Goal: Navigation & Orientation: Find specific page/section

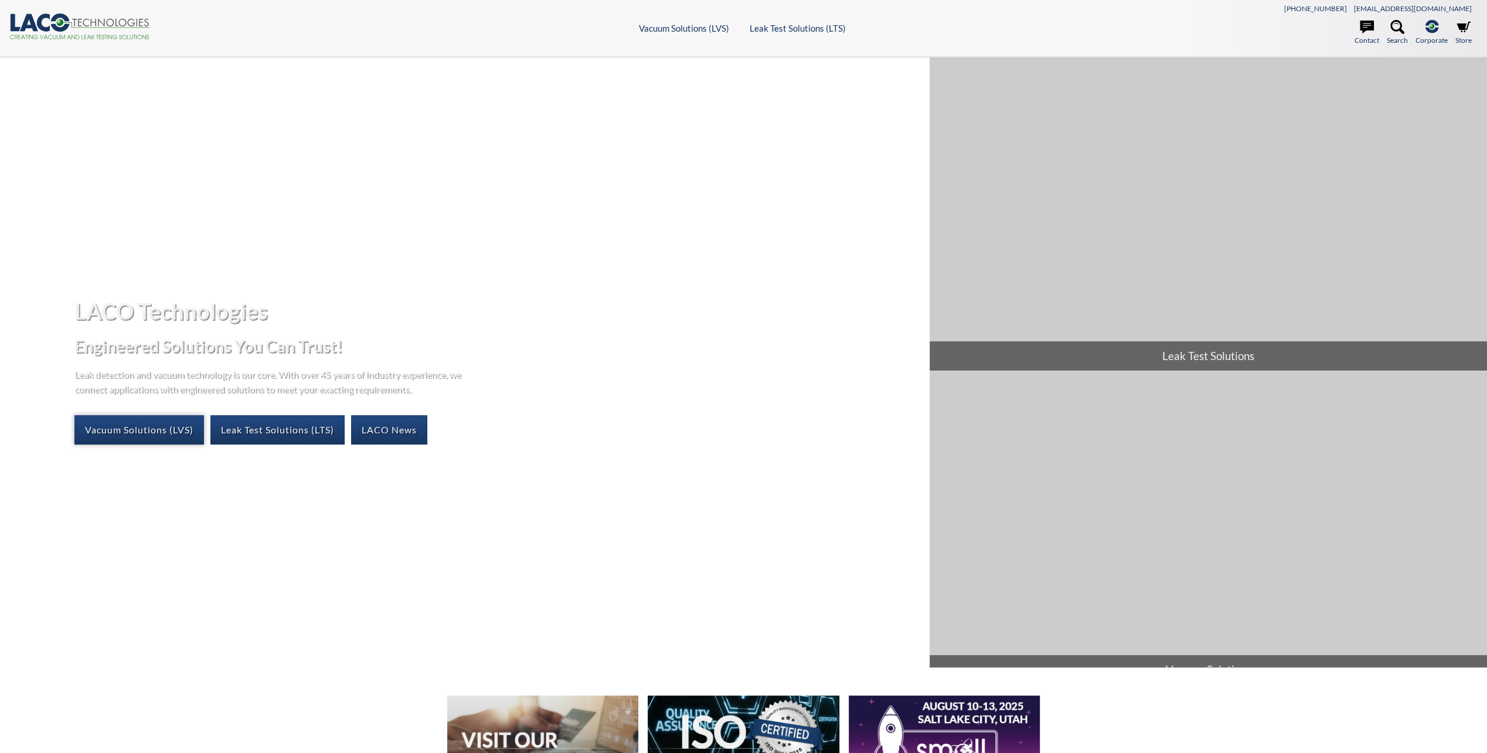
click at [173, 424] on link "Vacuum Solutions (LVS)" at bounding box center [139, 429] width 130 height 29
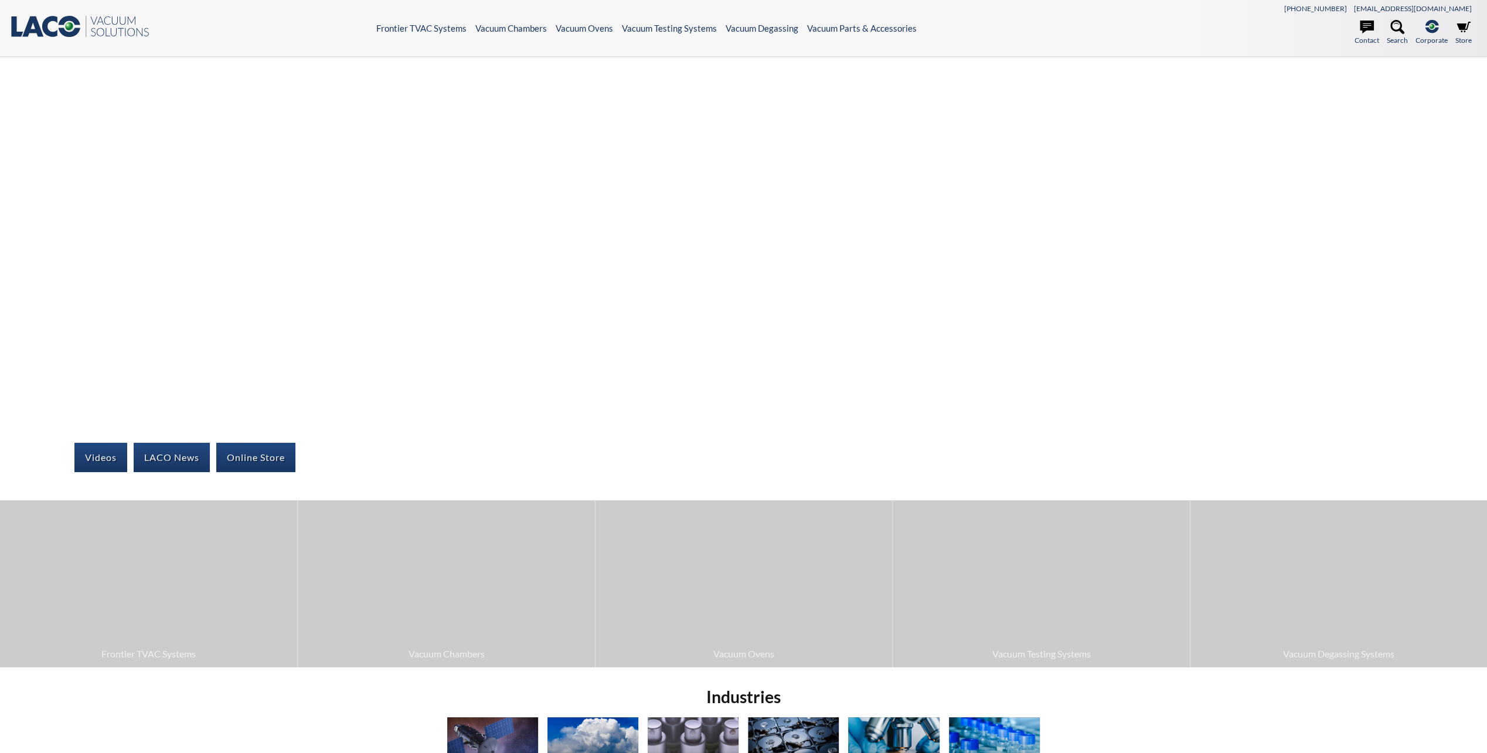
select select "Language Translate Widget"
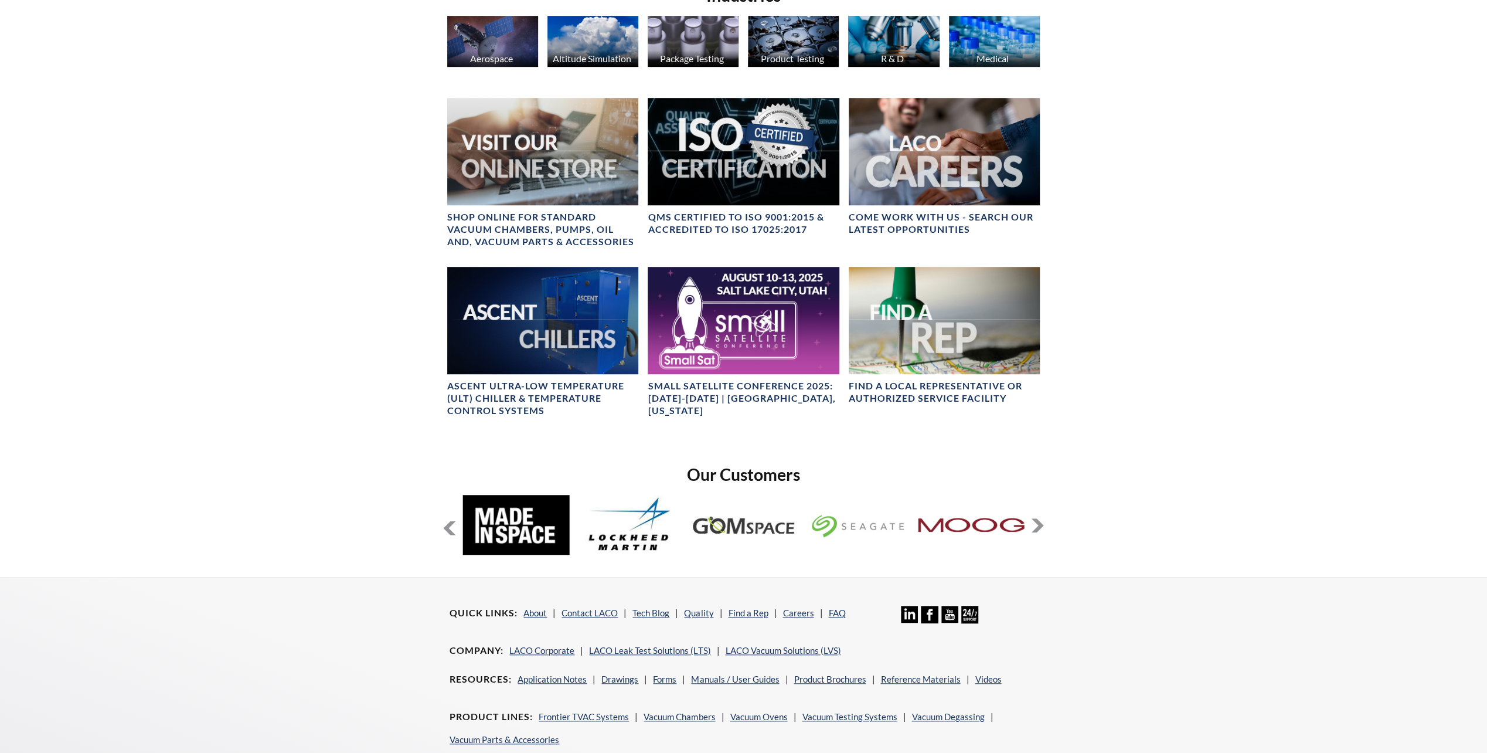
scroll to position [814, 0]
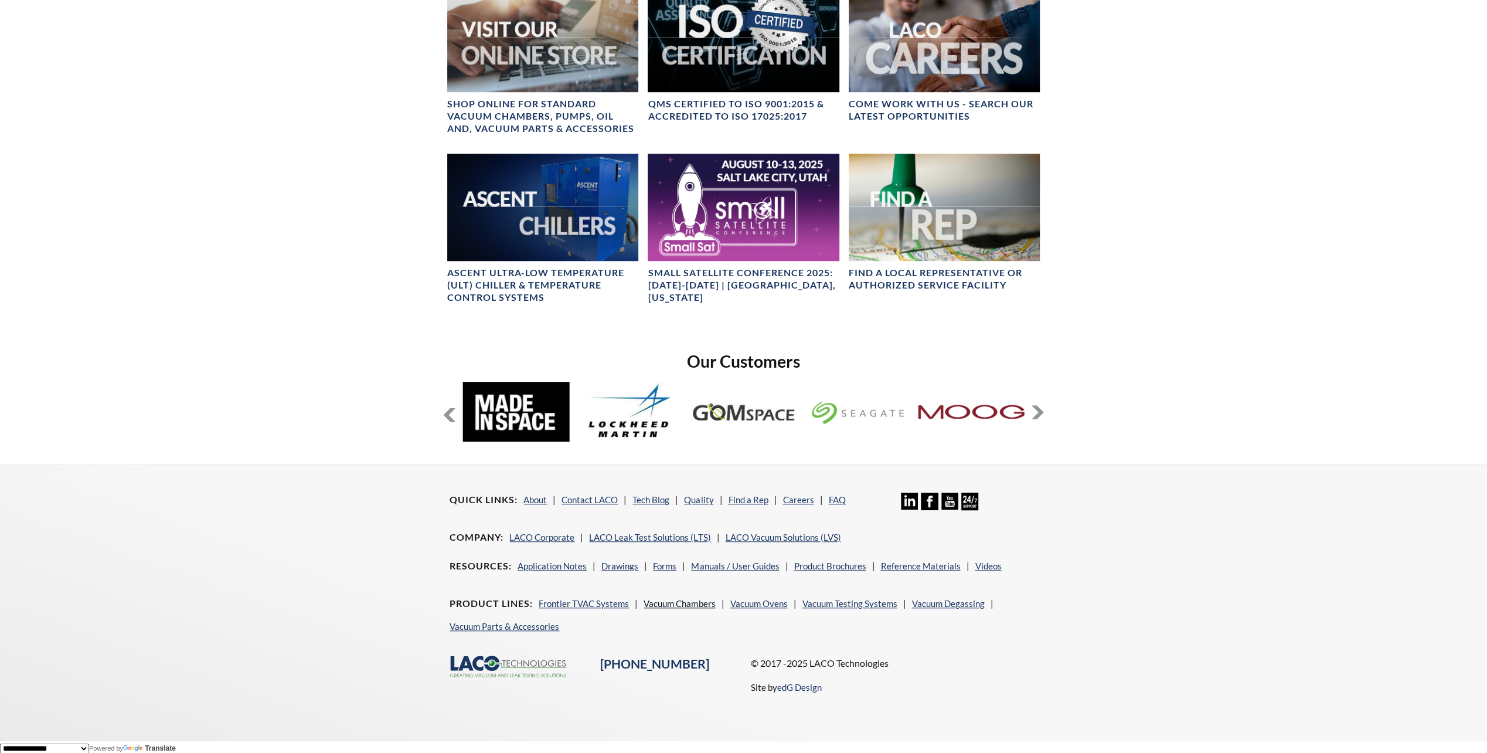
click at [689, 604] on link "Vacuum Chambers" at bounding box center [680, 603] width 72 height 11
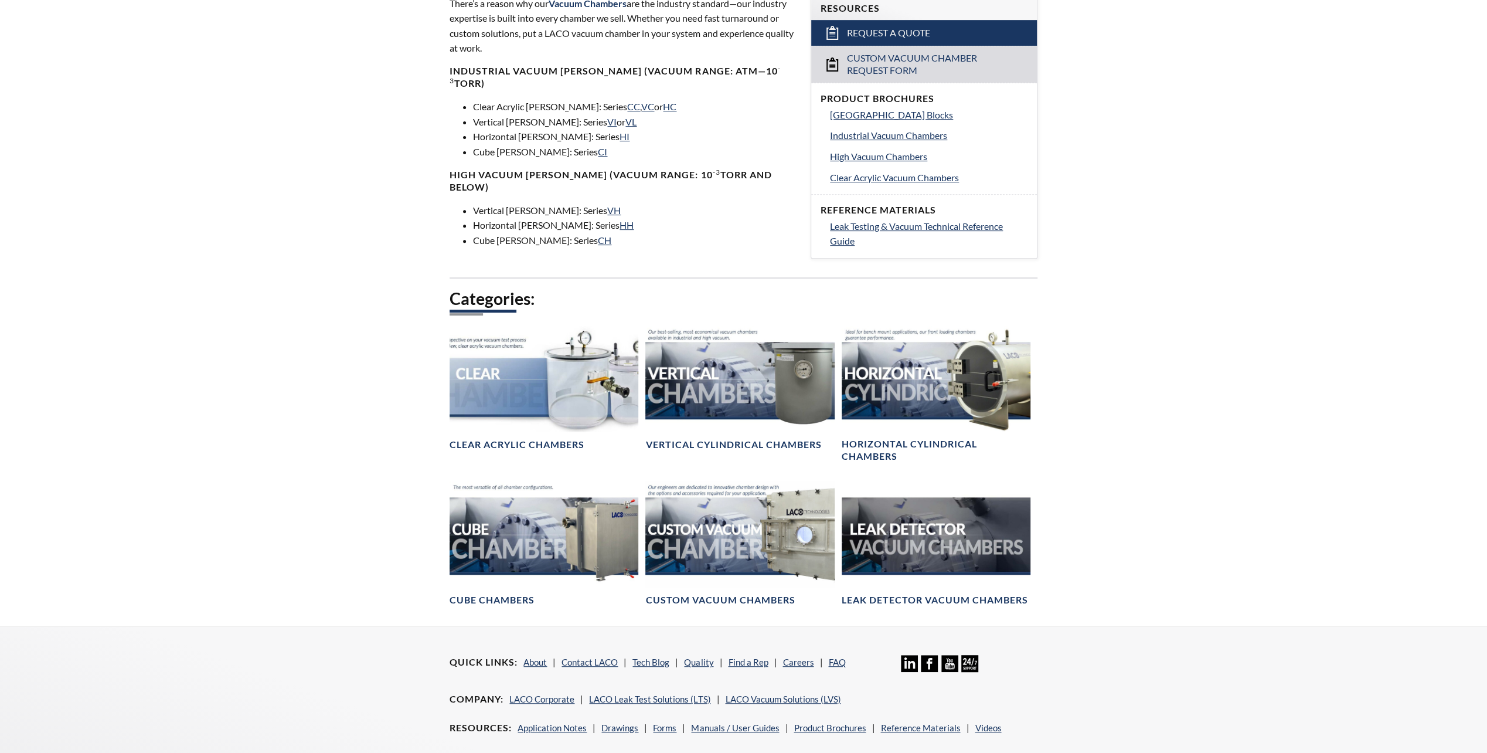
scroll to position [410, 0]
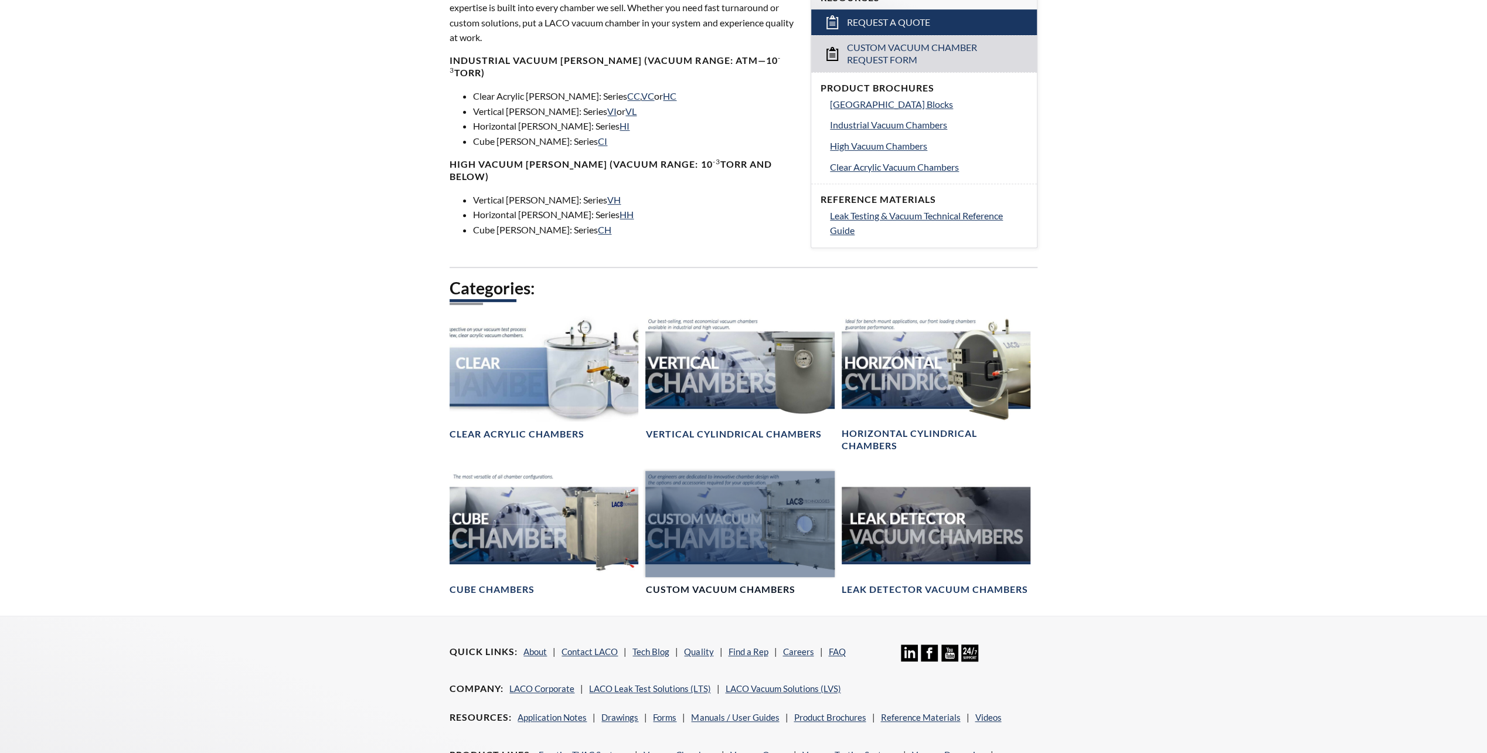
click at [749, 530] on div at bounding box center [739, 524] width 189 height 106
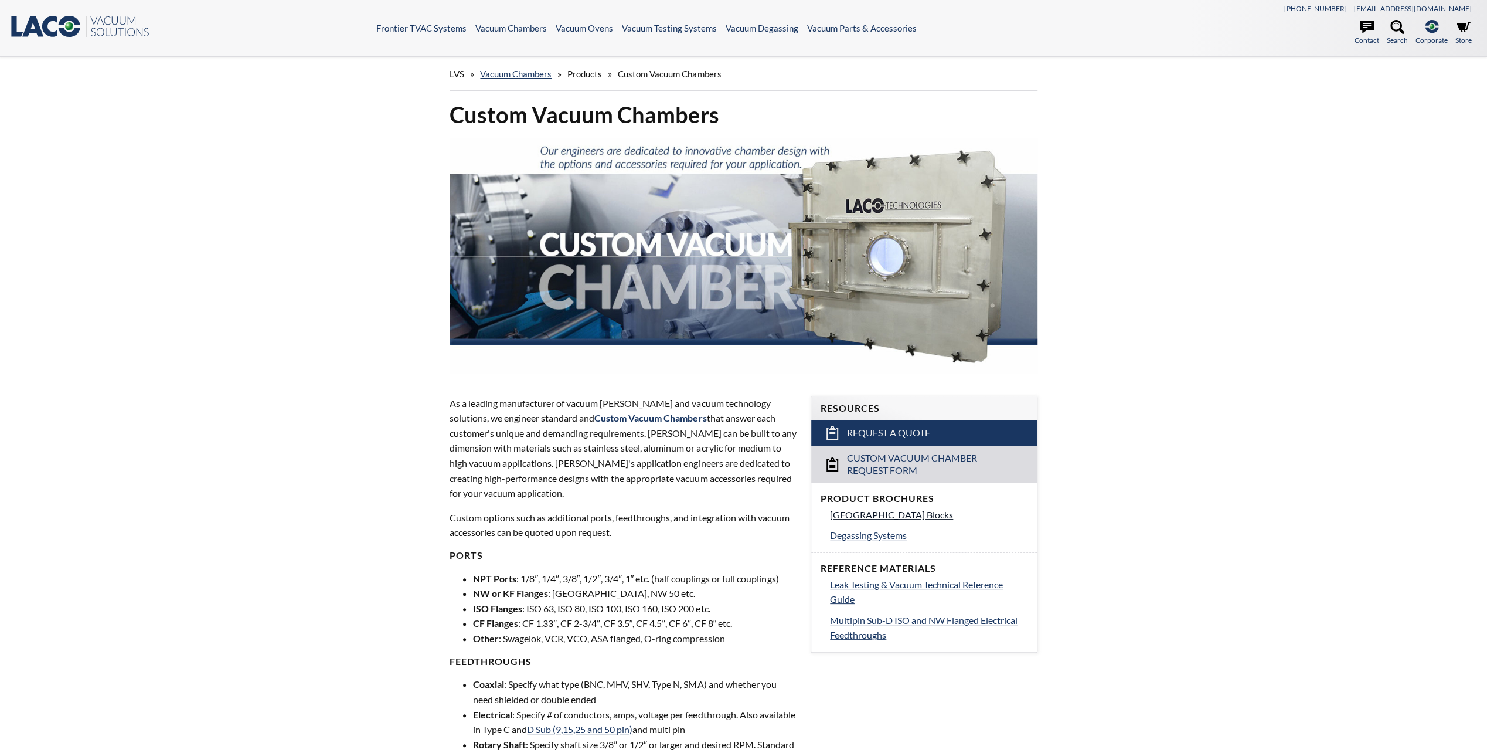
click at [913, 513] on span "[GEOGRAPHIC_DATA] Blocks" at bounding box center [891, 514] width 123 height 11
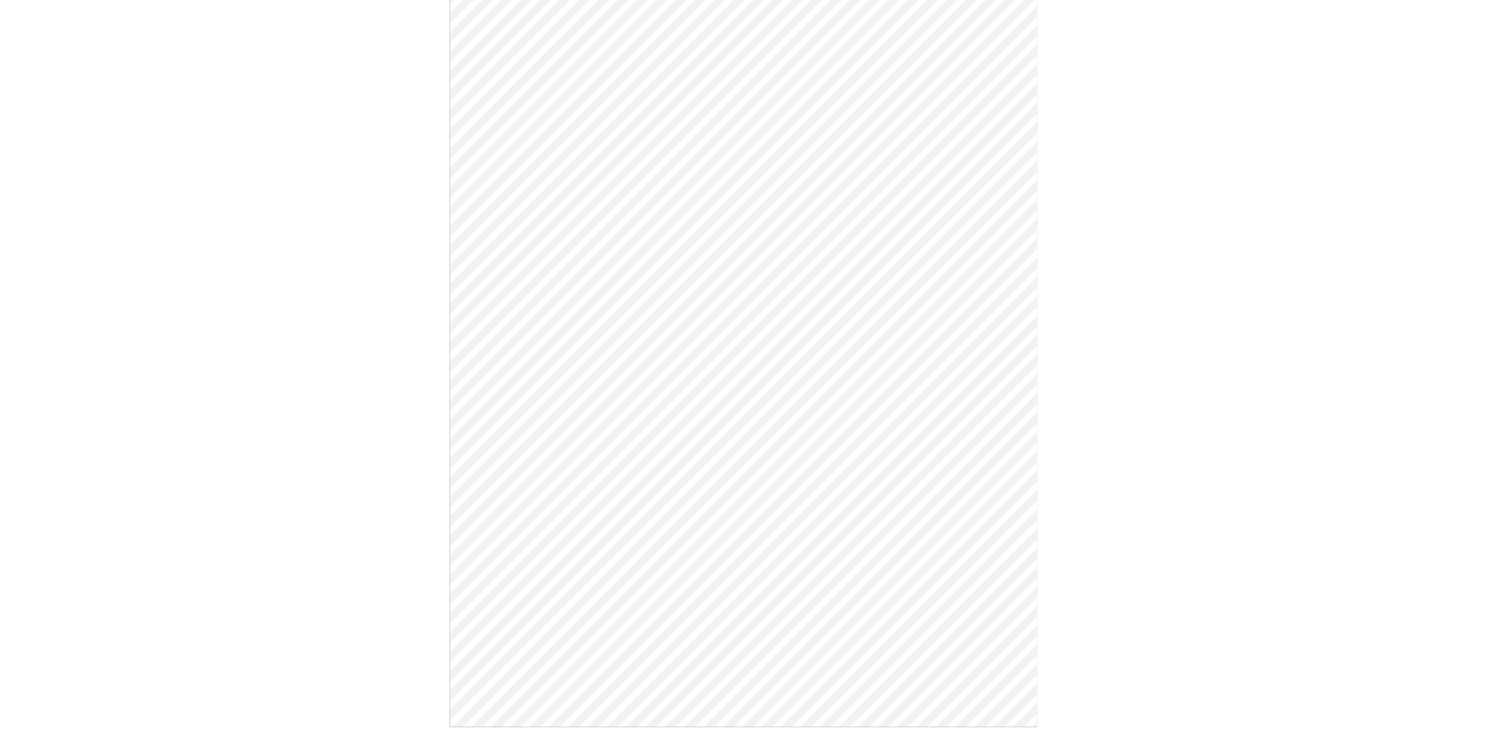
scroll to position [234, 0]
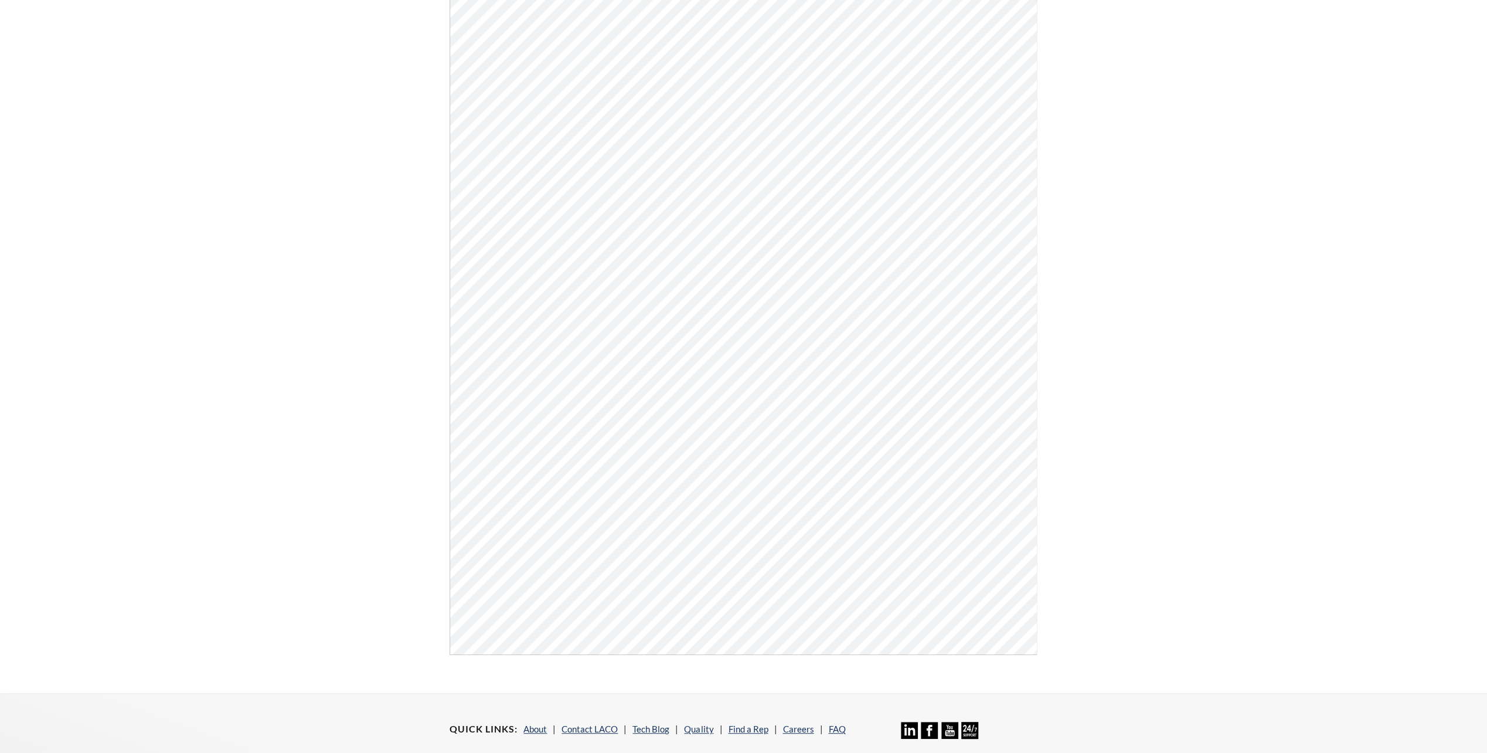
click at [1096, 455] on div "Vacuum Chamber Building Blocks Click Here To Download" at bounding box center [744, 258] width 750 height 832
drag, startPoint x: 1090, startPoint y: 468, endPoint x: 1091, endPoint y: 479, distance: 11.2
click at [1091, 479] on div "Vacuum Chamber Building Blocks Click Here To Download" at bounding box center [744, 258] width 750 height 832
click at [798, 735] on li "Careers" at bounding box center [802, 728] width 40 height 14
click at [798, 729] on link "Careers" at bounding box center [797, 728] width 31 height 11
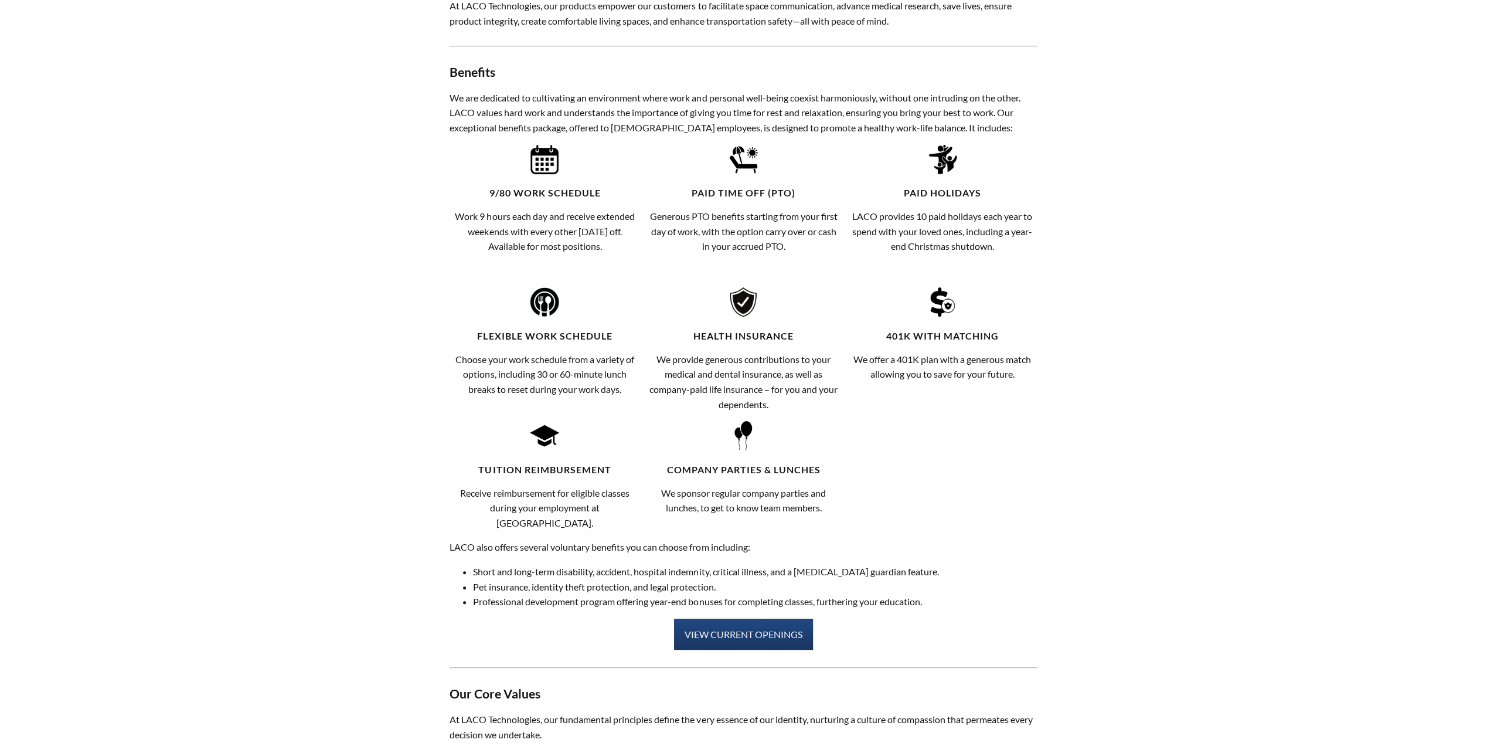
scroll to position [527, 0]
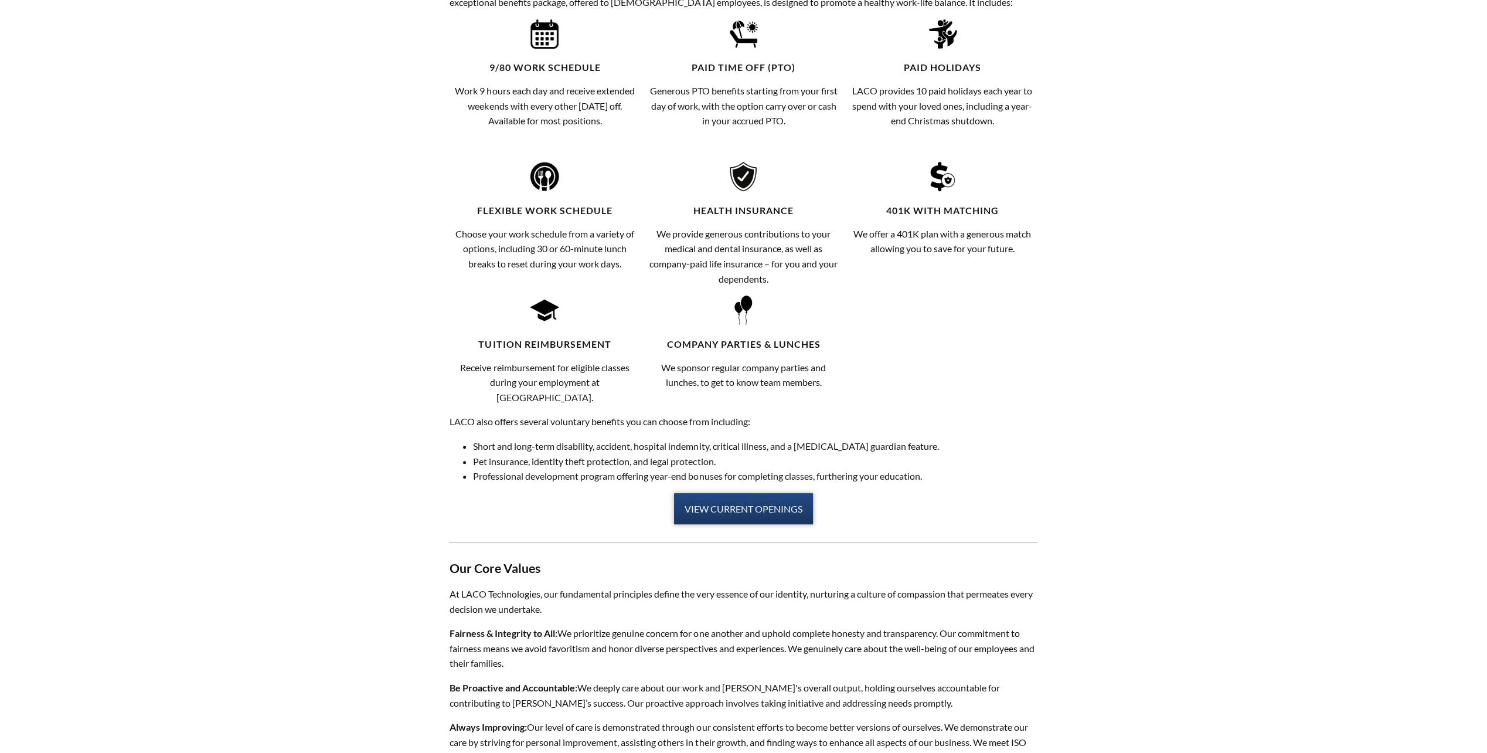
click at [737, 495] on link "VIEW CURRENT OPENINGS" at bounding box center [743, 509] width 139 height 32
